Goal: Transaction & Acquisition: Purchase product/service

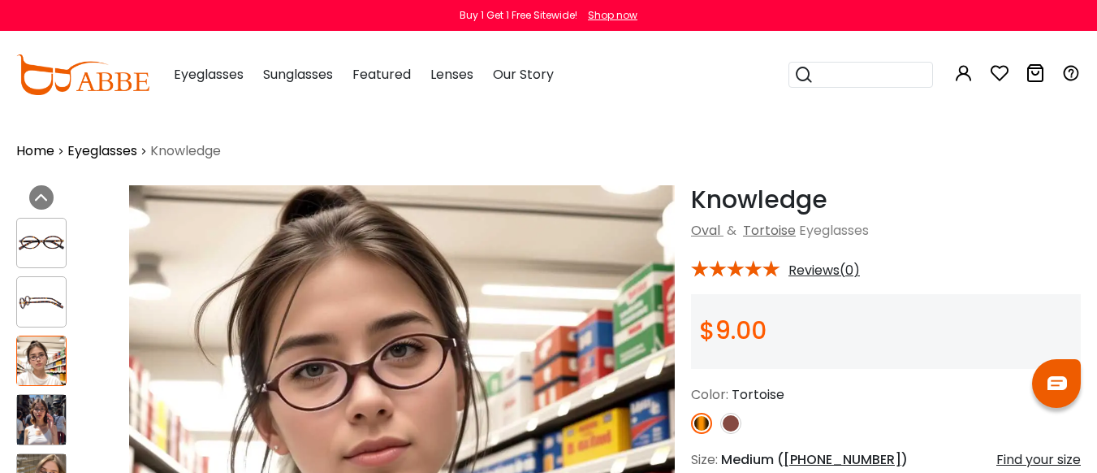
click at [40, 419] on img at bounding box center [41, 419] width 49 height 49
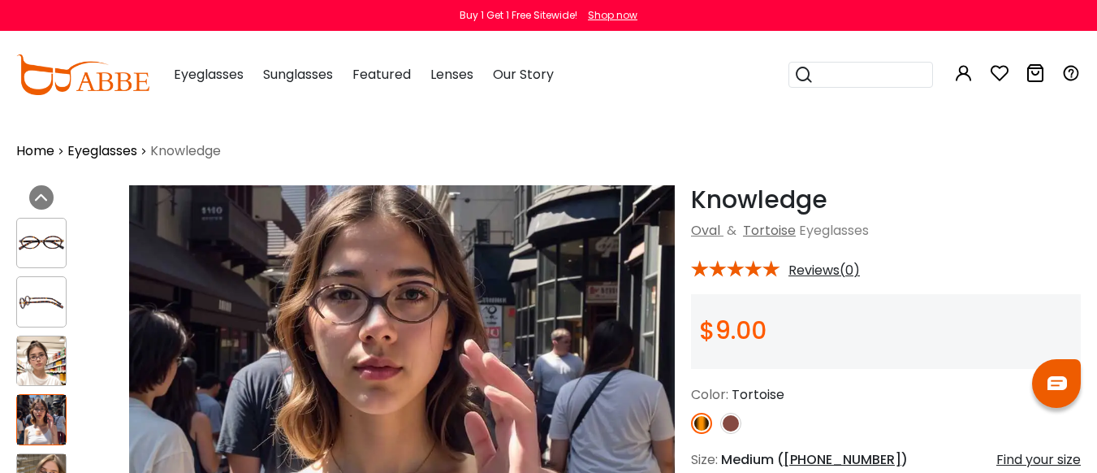
click at [50, 457] on img at bounding box center [41, 478] width 49 height 49
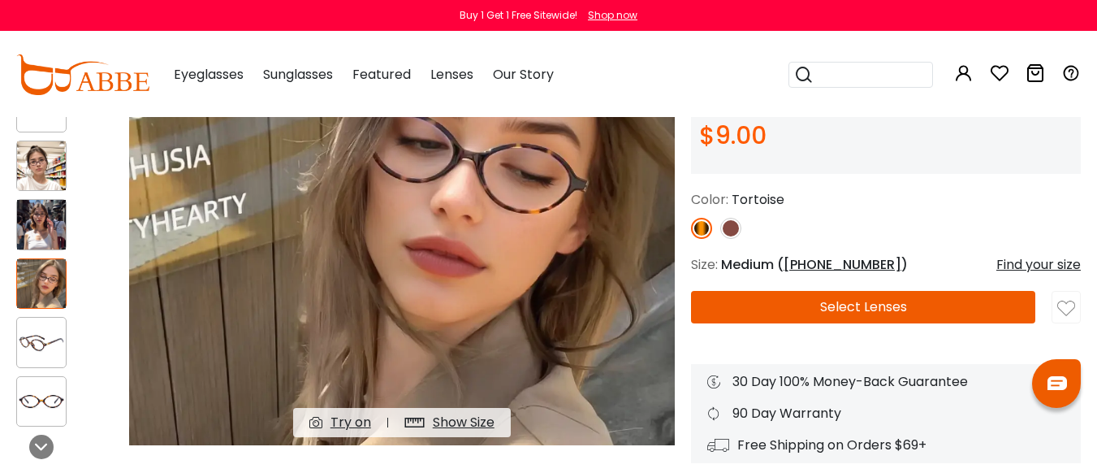
scroll to position [304, 0]
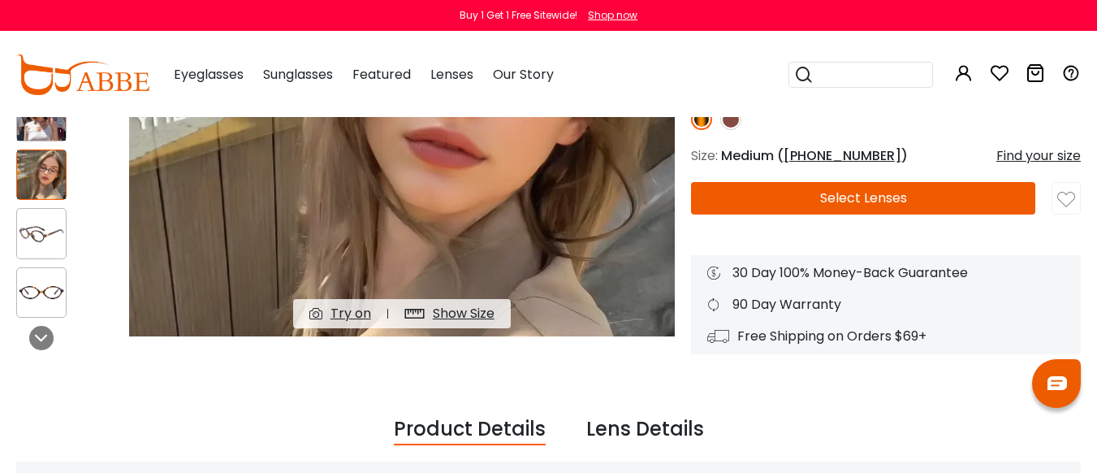
click at [978, 200] on button "Select Lenses" at bounding box center [863, 198] width 344 height 32
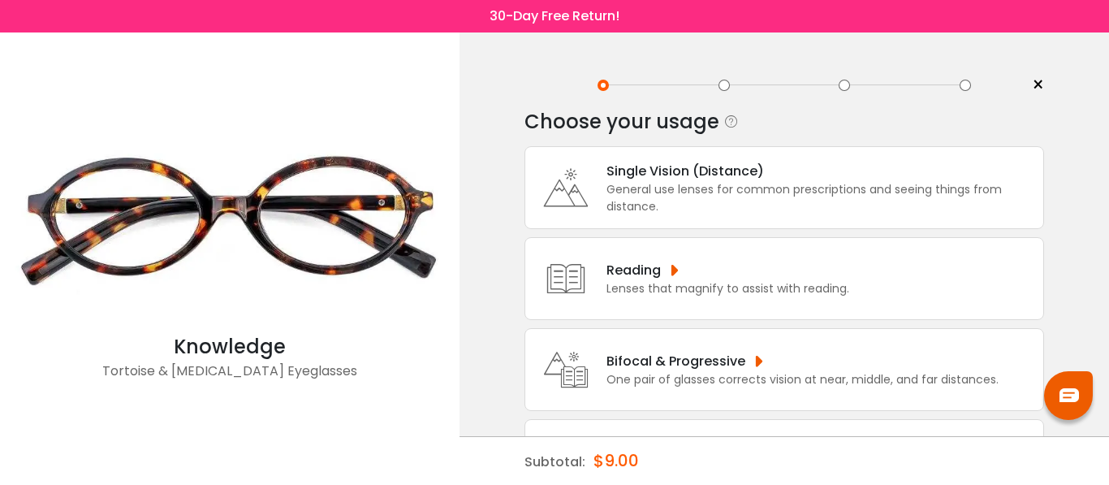
click at [737, 377] on div "One pair of glasses corrects vision at near, middle, and far distances." at bounding box center [802, 379] width 392 height 17
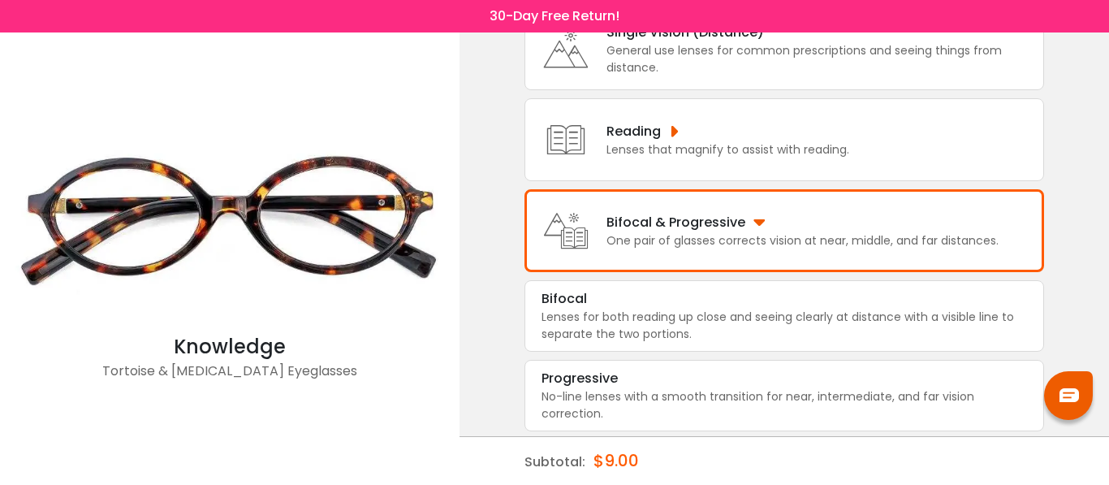
scroll to position [142, 0]
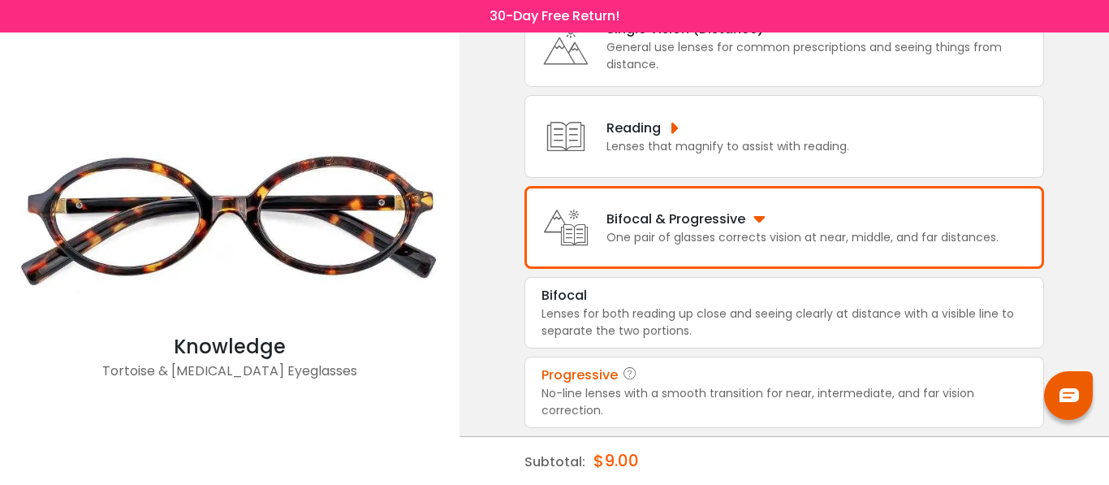
click at [891, 392] on div "No-line lenses with a smooth transition for near, intermediate, and far vision …" at bounding box center [785, 402] width 486 height 34
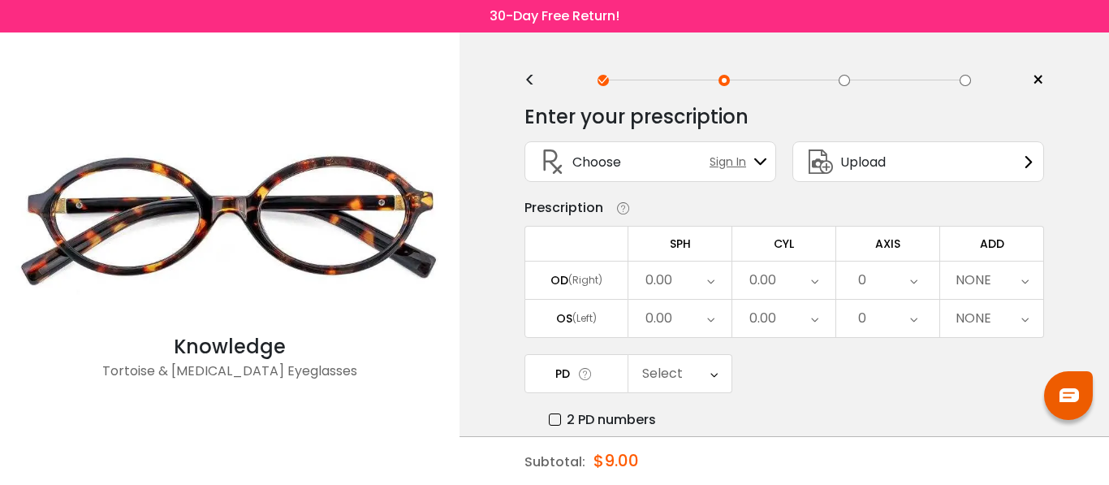
scroll to position [0, 0]
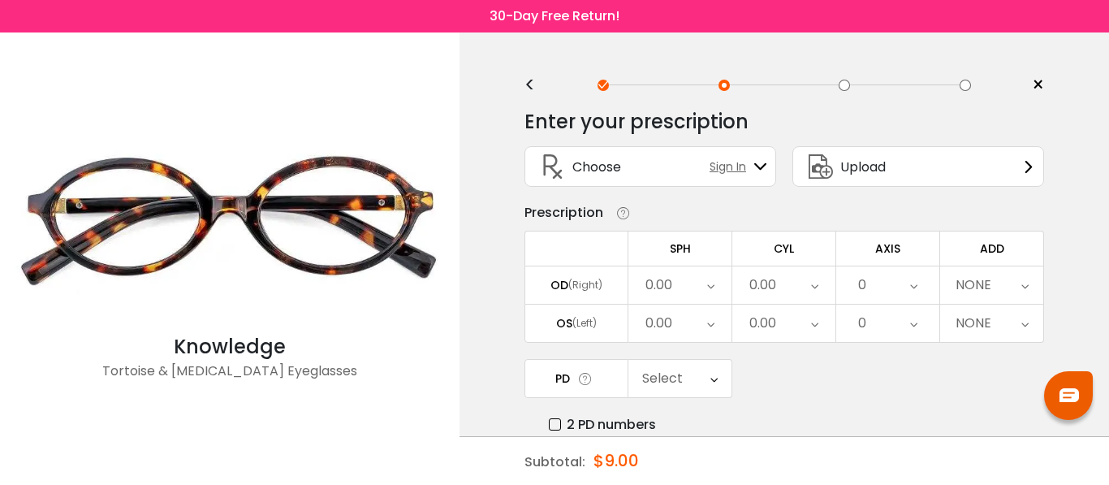
click at [1108, 410] on div "< × Choose your usage Single Vision (Distance) This lens helps you see details …" at bounding box center [785, 320] width 650 height 577
click at [1108, 393] on div "< × Choose your usage Single Vision (Distance) This lens helps you see details …" at bounding box center [785, 320] width 650 height 577
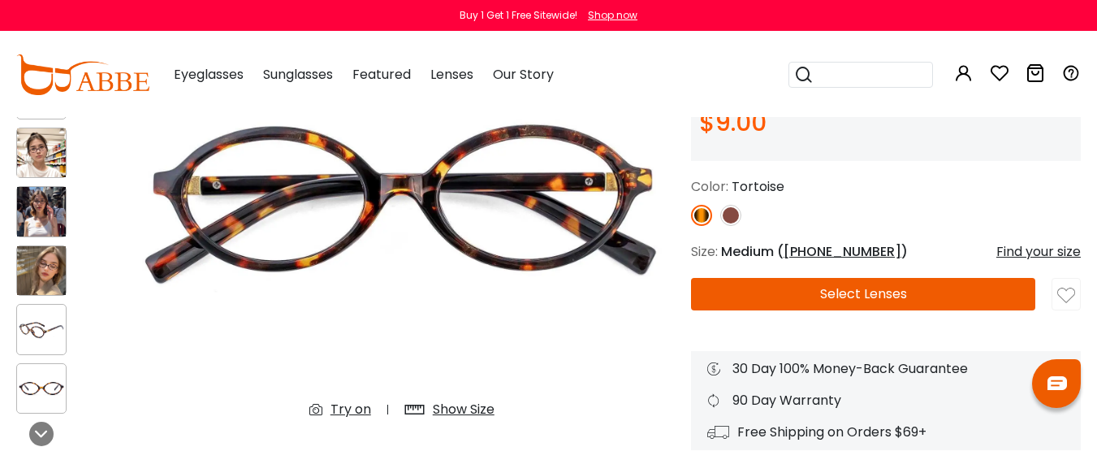
scroll to position [132, 0]
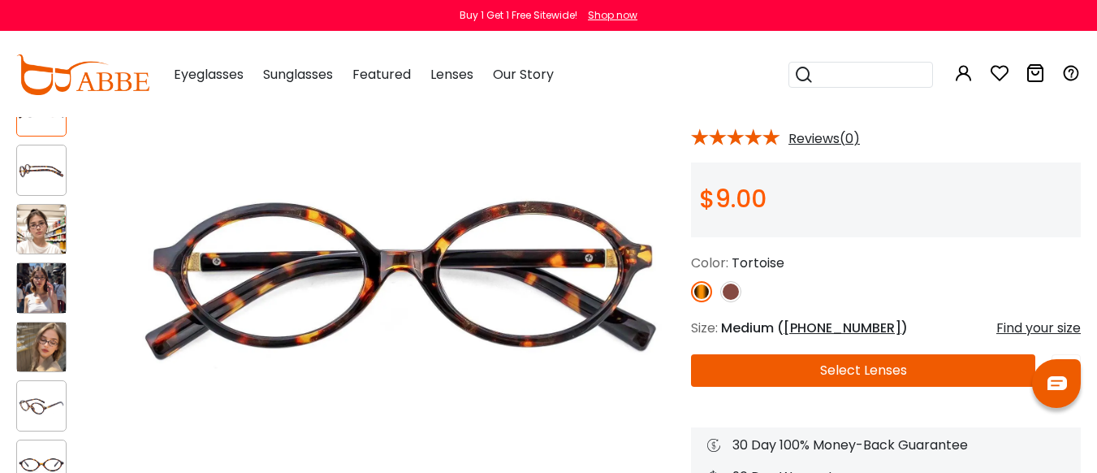
click at [736, 287] on img at bounding box center [730, 291] width 21 height 21
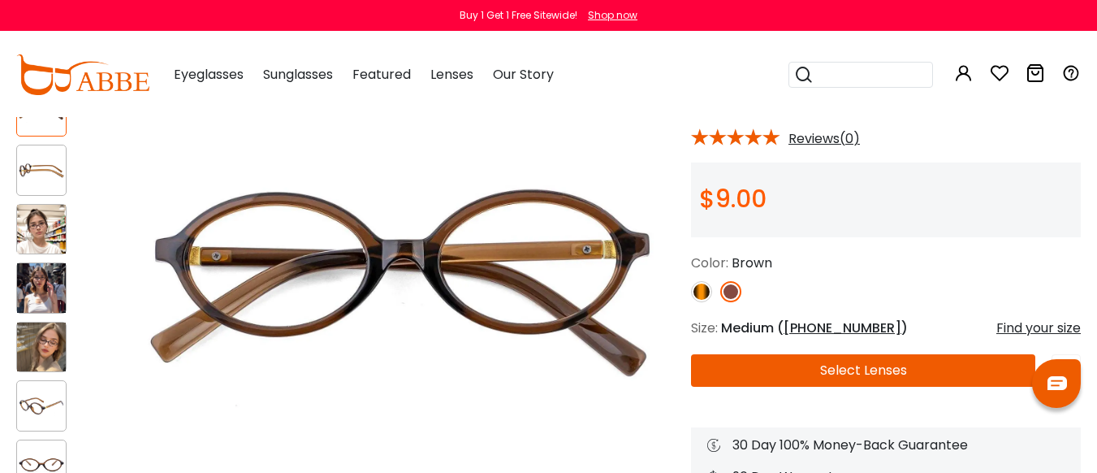
click at [702, 291] on img at bounding box center [701, 291] width 21 height 21
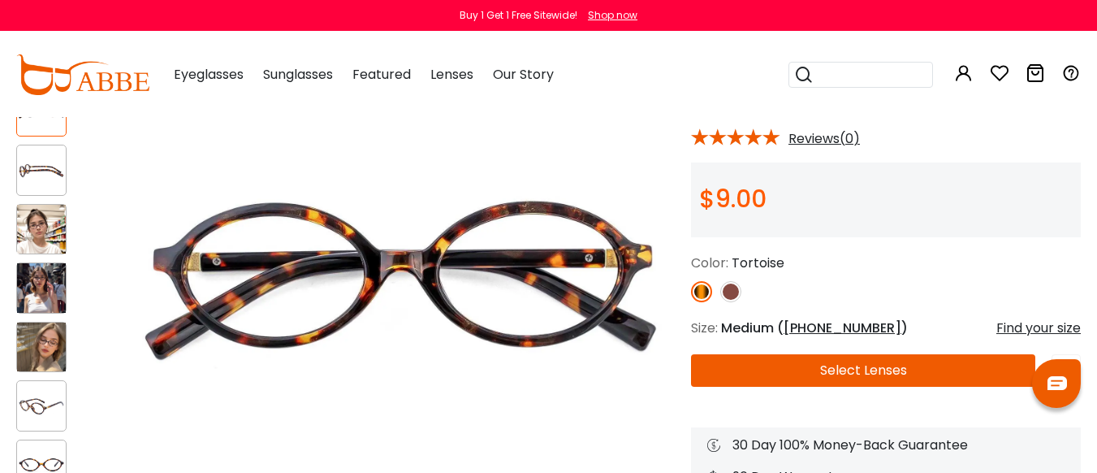
click at [1057, 327] on div "Find your size" at bounding box center [1038, 327] width 84 height 19
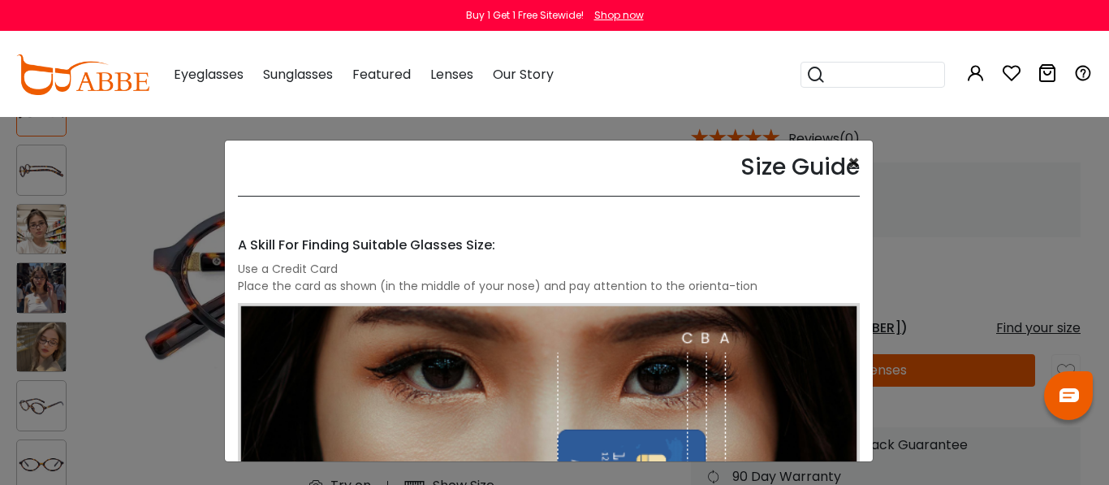
click at [848, 163] on button "×" at bounding box center [854, 162] width 12 height 19
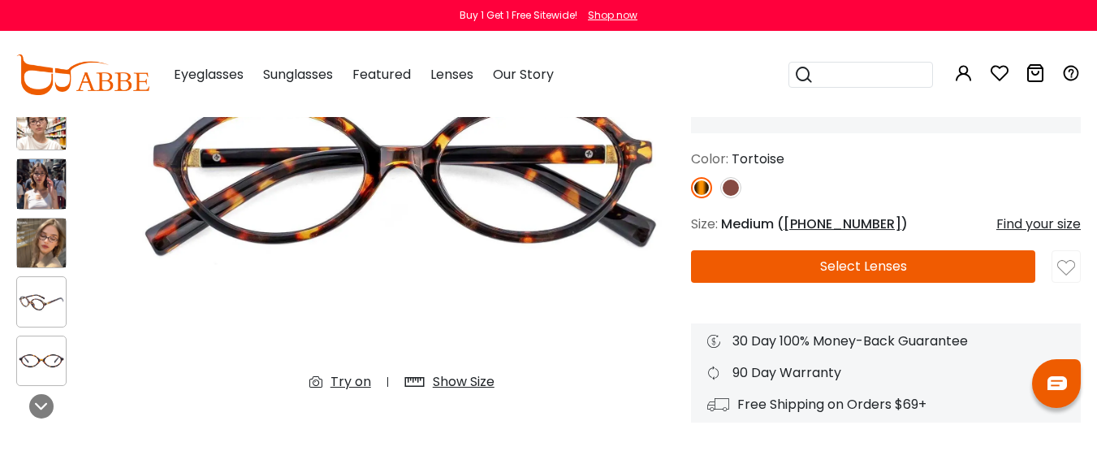
scroll to position [251, 0]
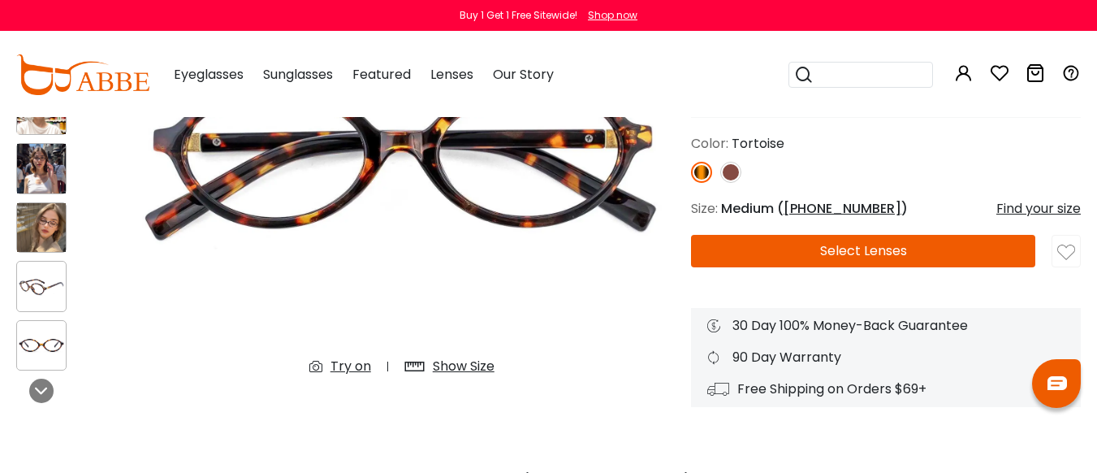
click at [998, 254] on button "Select Lenses" at bounding box center [863, 251] width 344 height 32
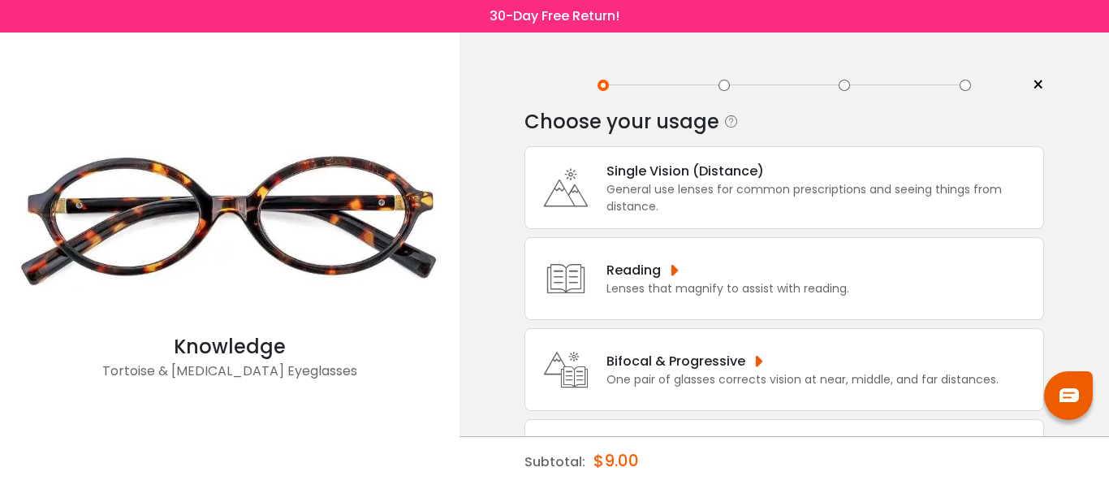
click at [709, 367] on div "Bifocal & Progressive" at bounding box center [802, 361] width 392 height 20
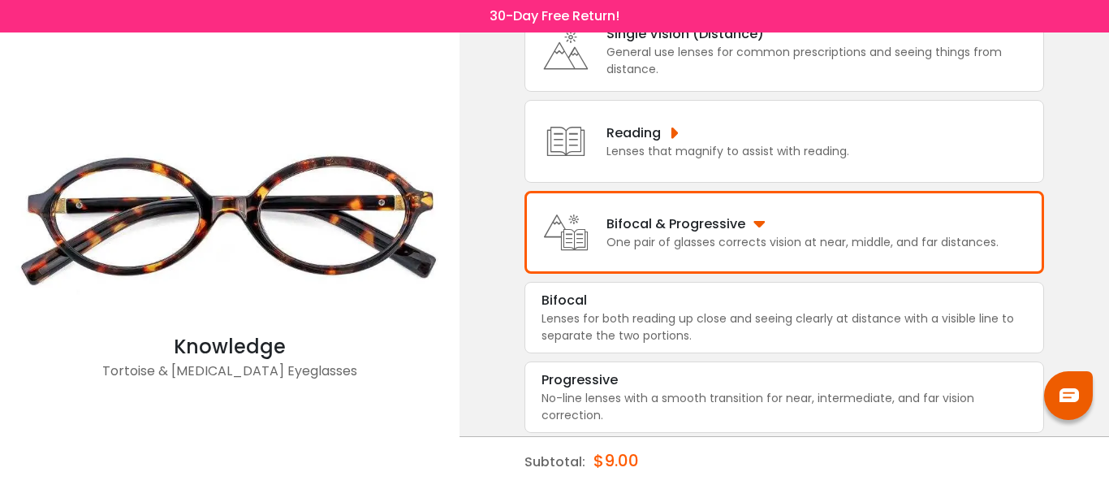
scroll to position [142, 0]
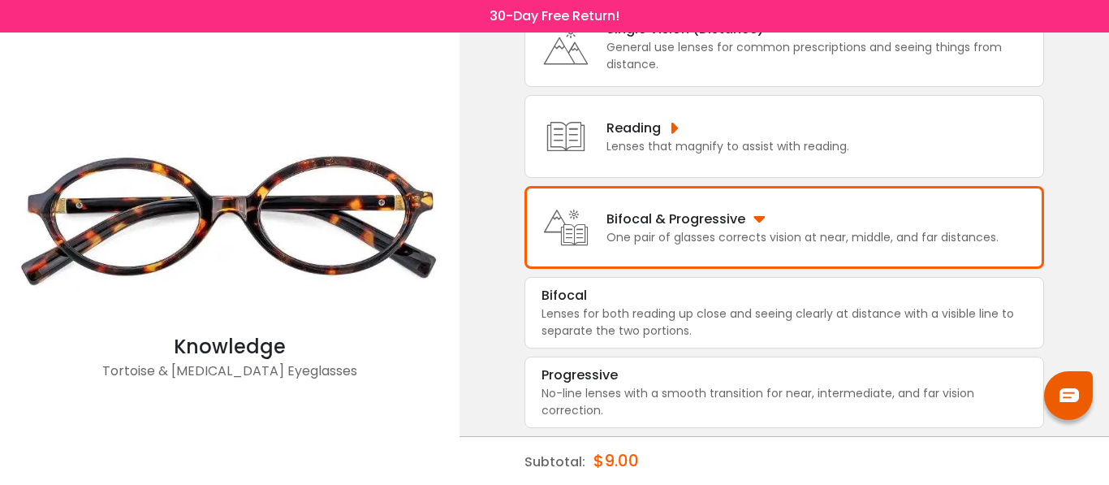
click at [709, 367] on div "Progressive" at bounding box center [785, 374] width 486 height 19
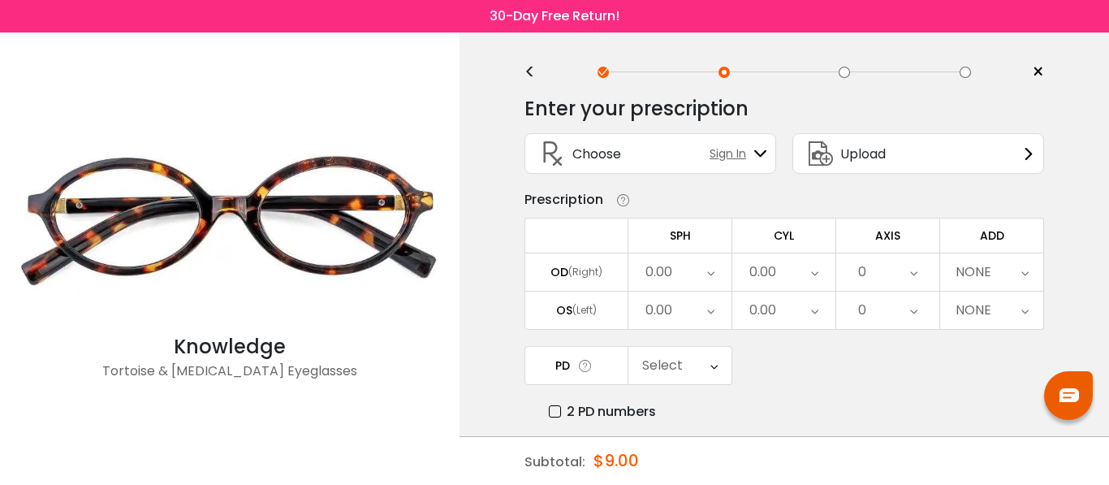
scroll to position [0, 0]
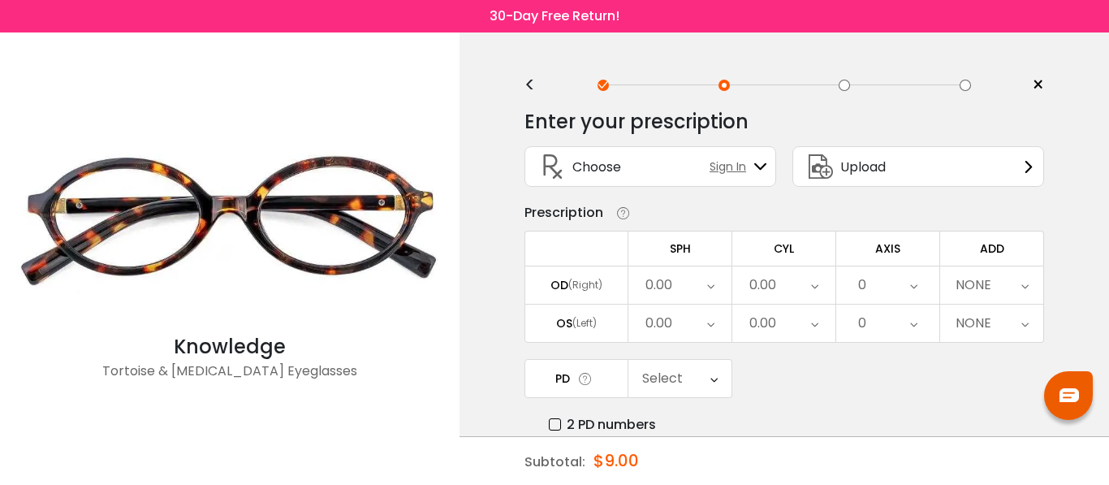
click at [1071, 399] on img at bounding box center [1069, 395] width 19 height 14
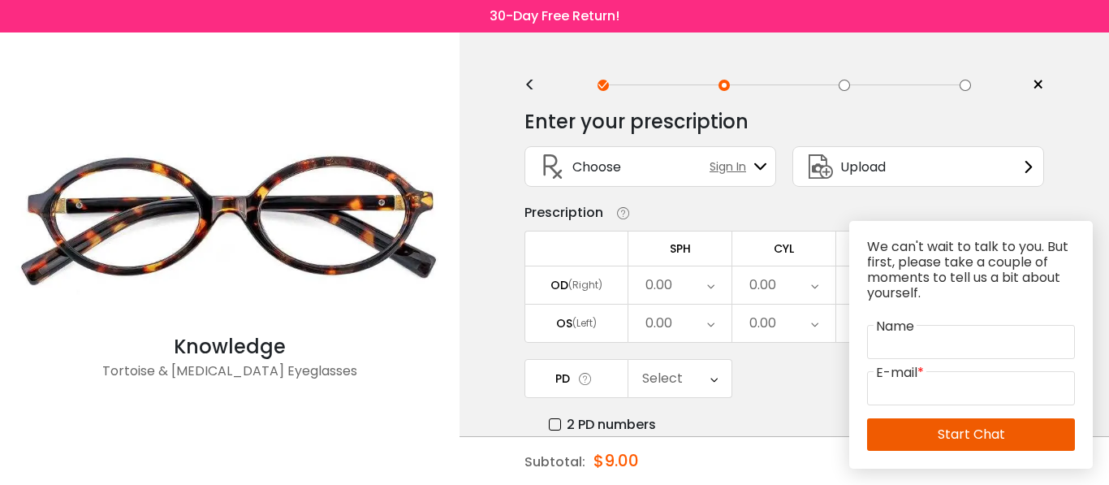
click at [1044, 101] on div "< × Choose your usage Single Vision (Distance) This lens helps you see details …" at bounding box center [785, 320] width 650 height 577
click at [1039, 79] on span "×" at bounding box center [1038, 85] width 12 height 24
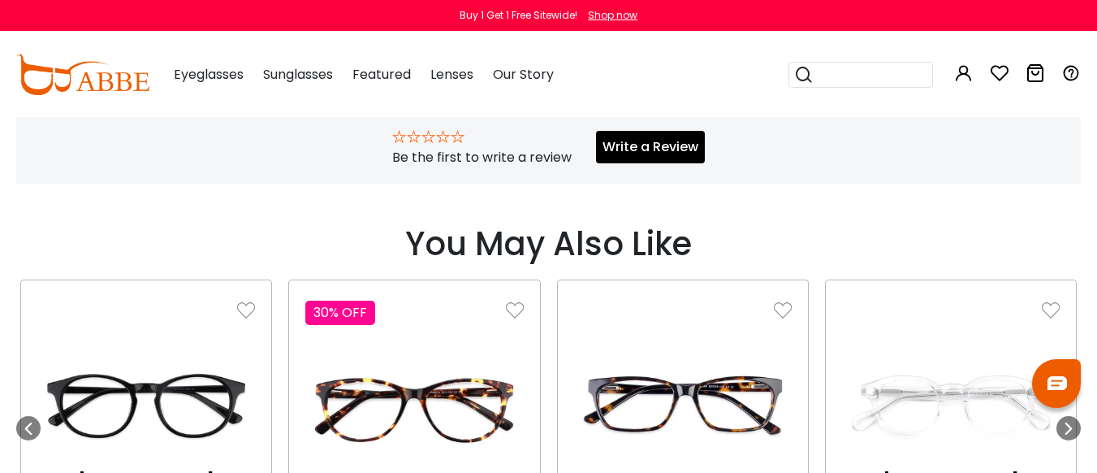
scroll to position [968, 0]
